Goal: Browse casually

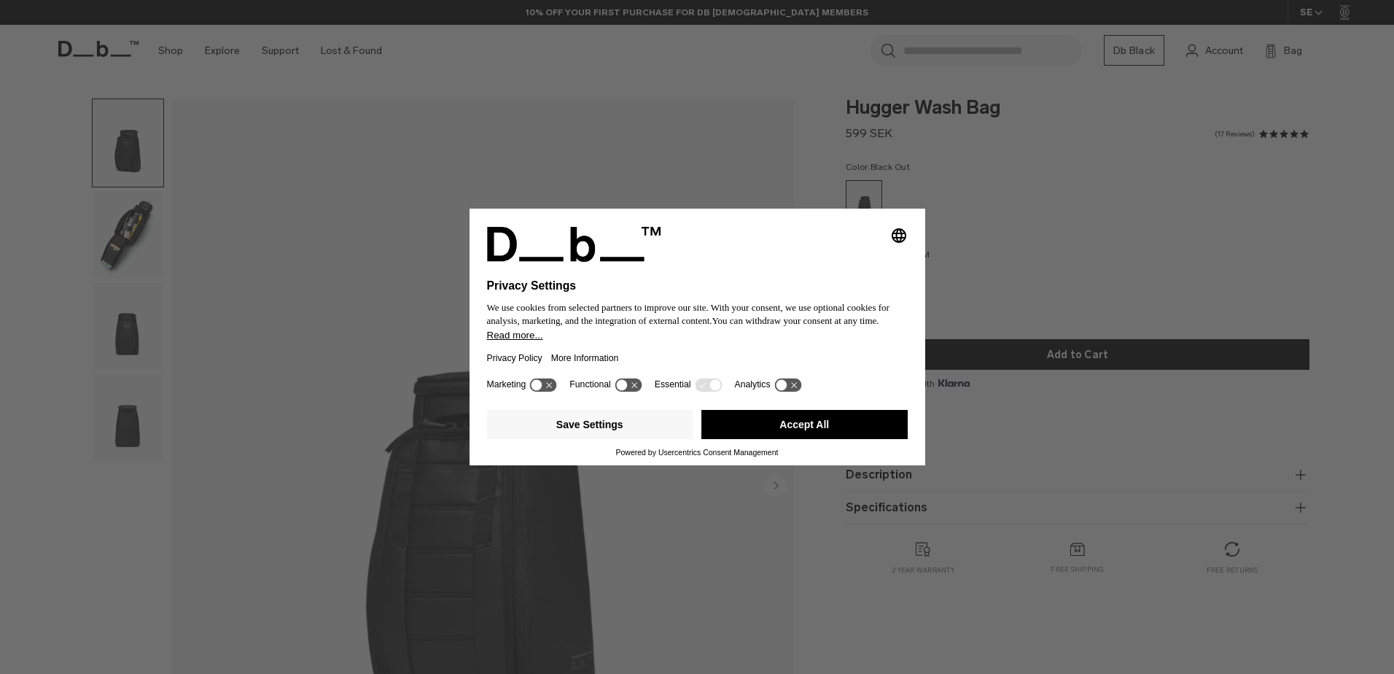
click at [781, 427] on button "Accept All" at bounding box center [804, 424] width 206 height 29
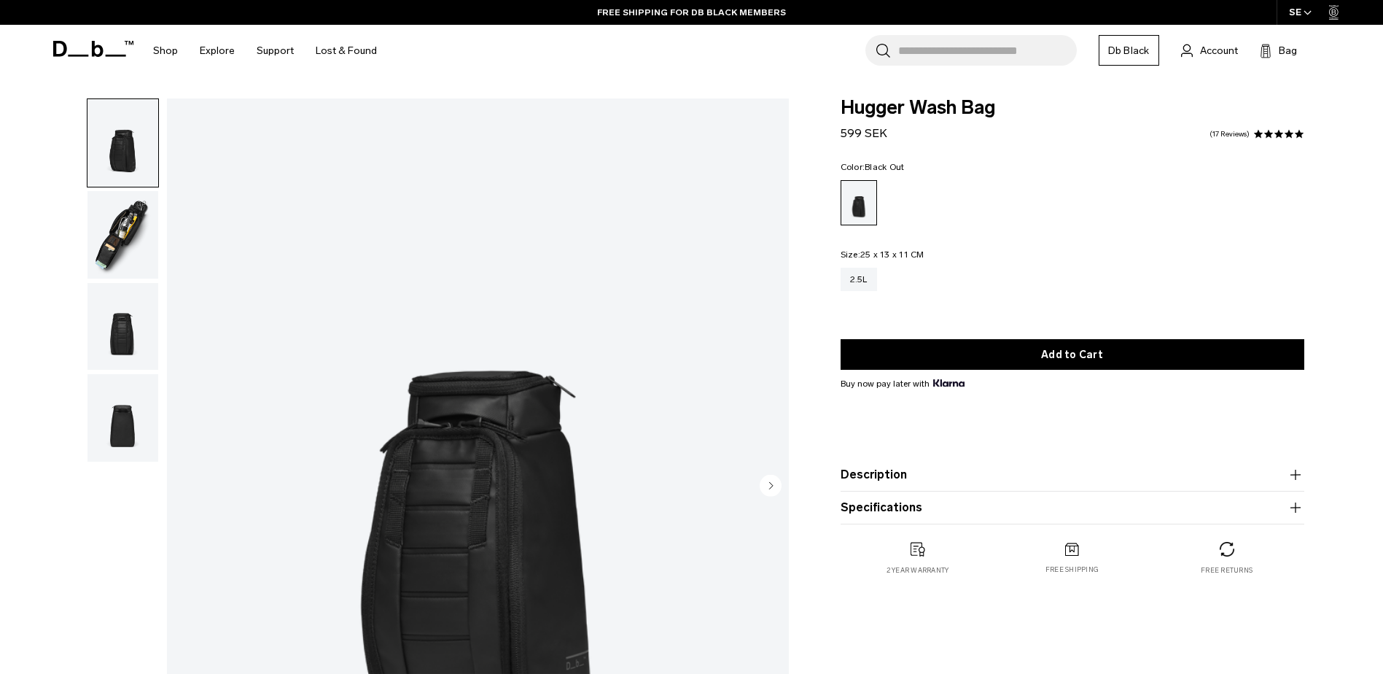
click at [112, 234] on img "button" at bounding box center [122, 234] width 71 height 87
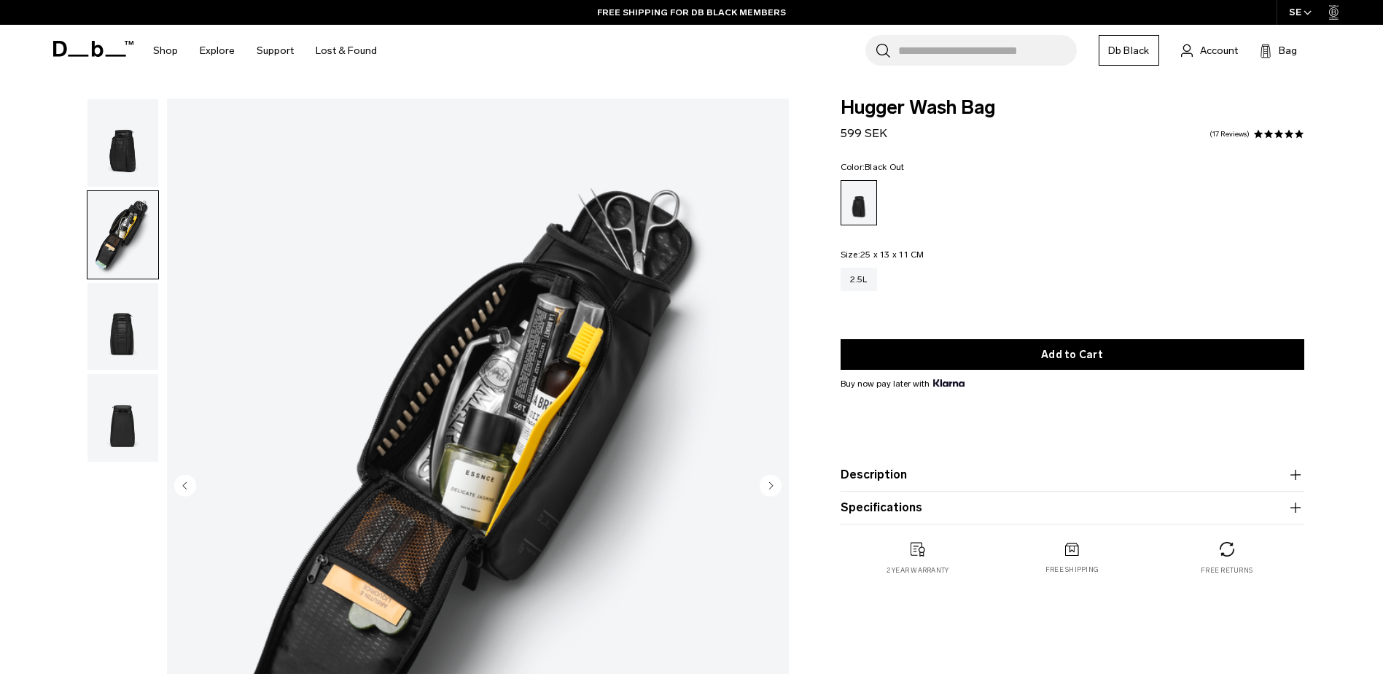
click at [122, 324] on img "button" at bounding box center [122, 326] width 71 height 87
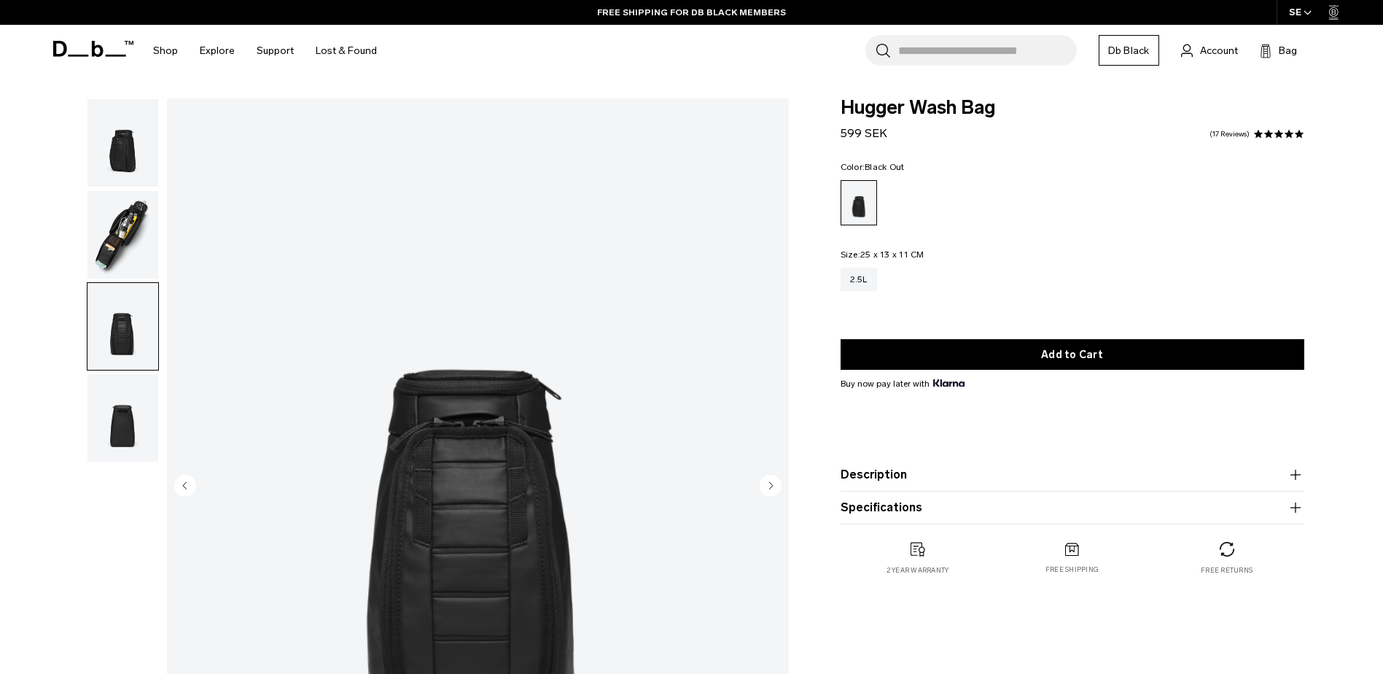
click at [127, 393] on img "button" at bounding box center [122, 417] width 71 height 87
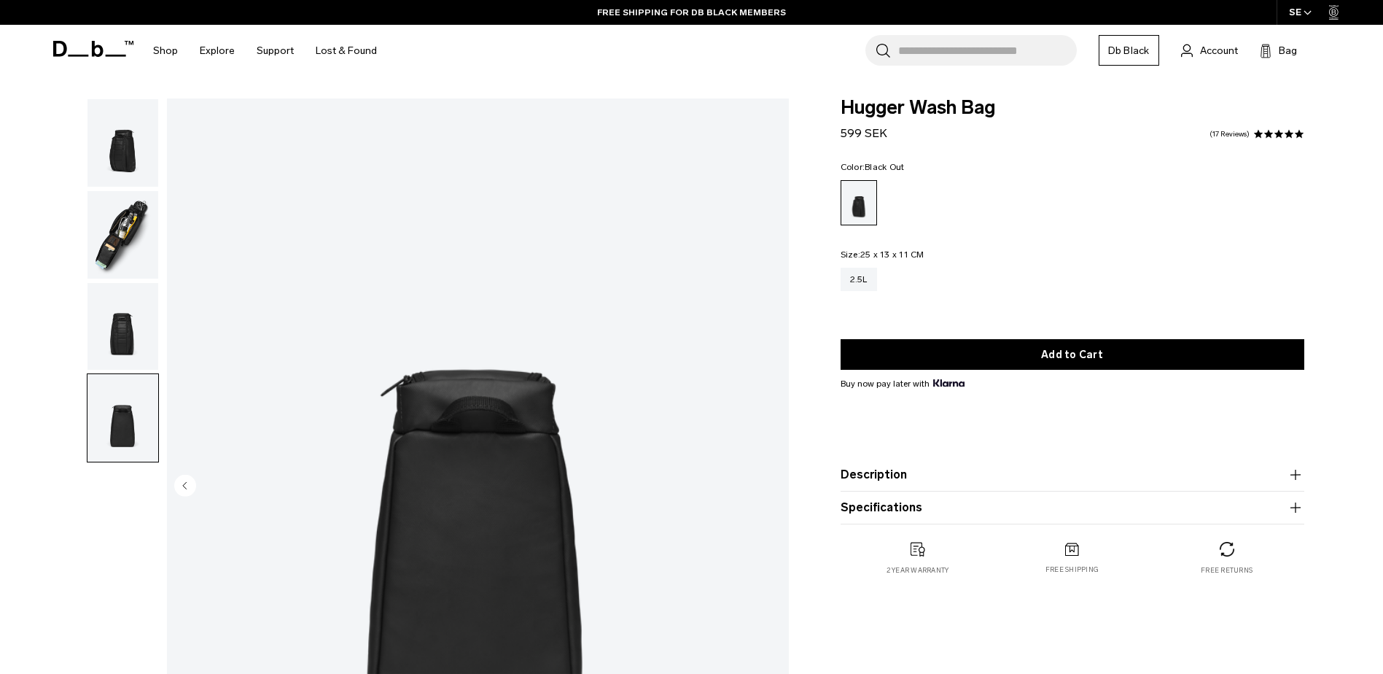
click at [128, 311] on img "button" at bounding box center [122, 326] width 71 height 87
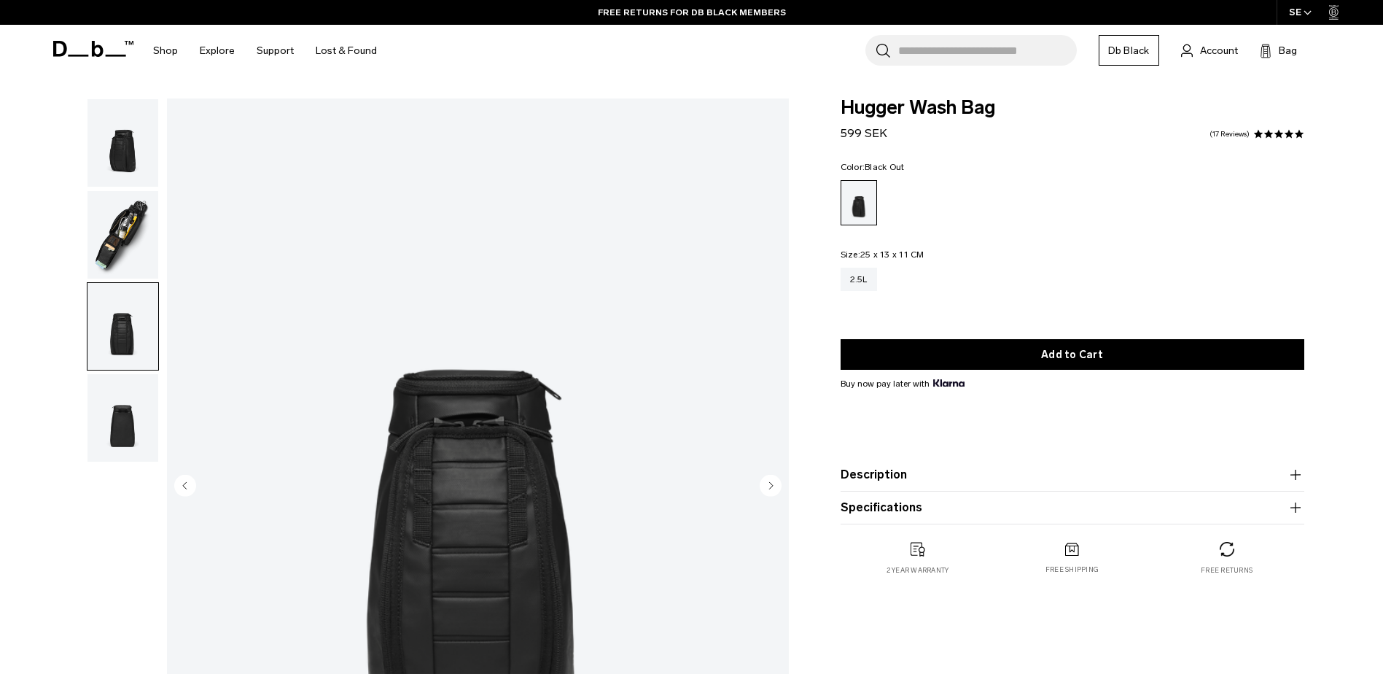
click at [132, 252] on img "button" at bounding box center [122, 234] width 71 height 87
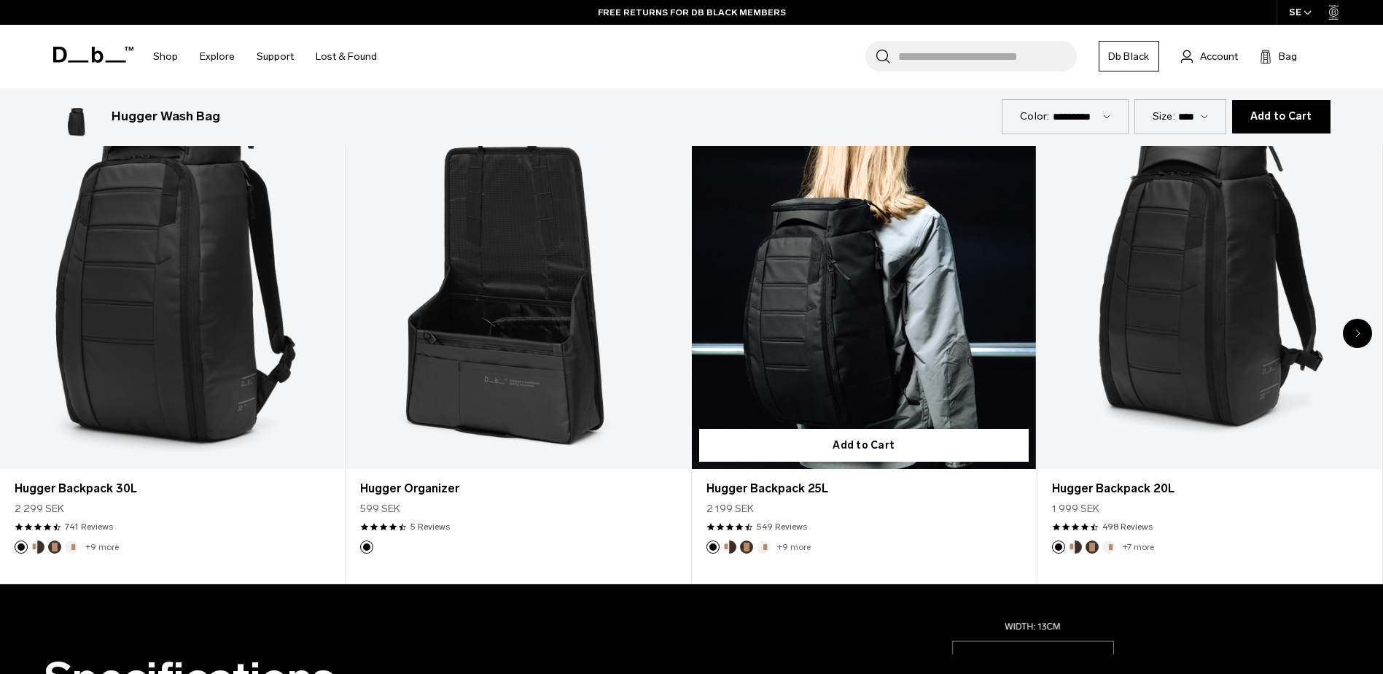
scroll to position [948, 0]
